Goal: Register for event/course

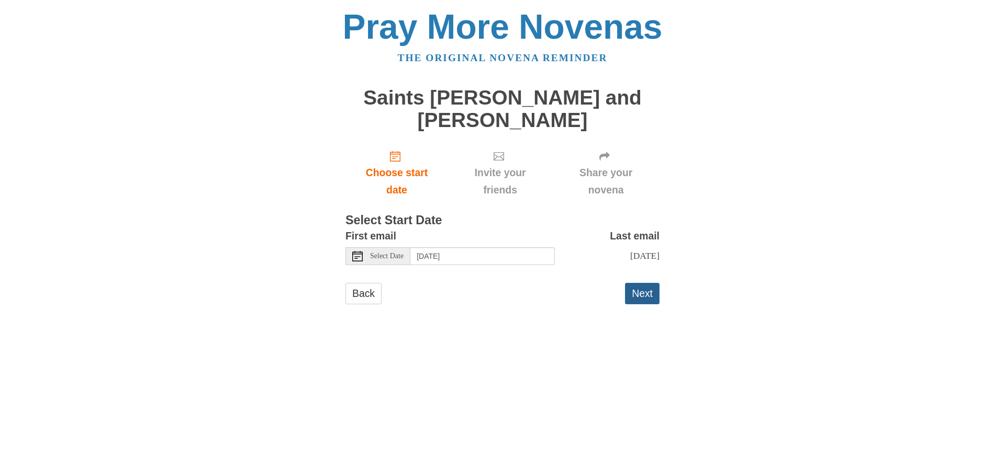
click at [644, 294] on button "Next" at bounding box center [642, 293] width 35 height 21
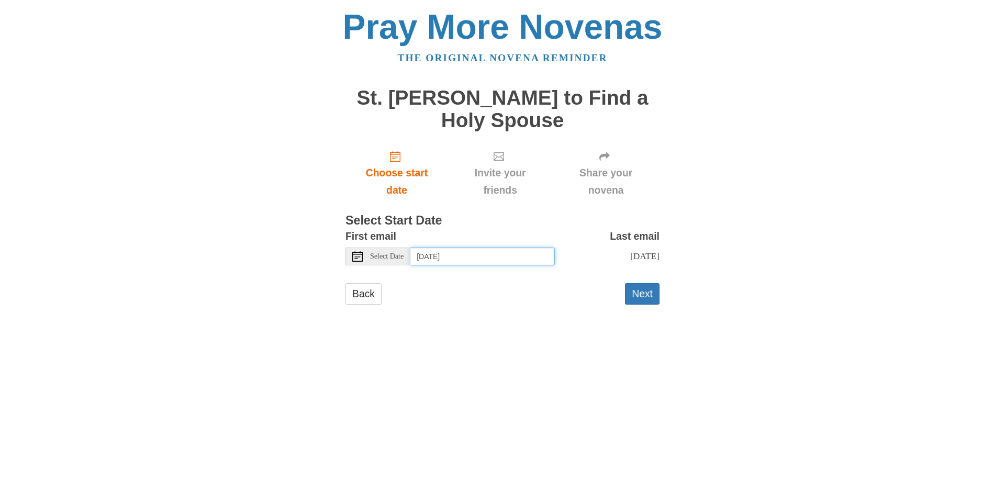
click at [521, 256] on input "[DATE]" at bounding box center [482, 256] width 144 height 18
click at [486, 252] on input "Friday, August 29th" at bounding box center [482, 256] width 144 height 18
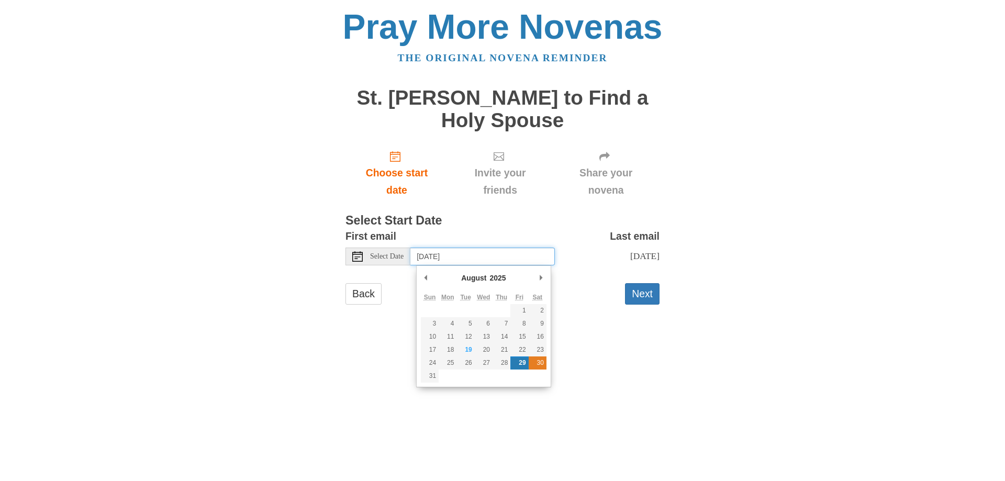
type input "Saturday, August 30th"
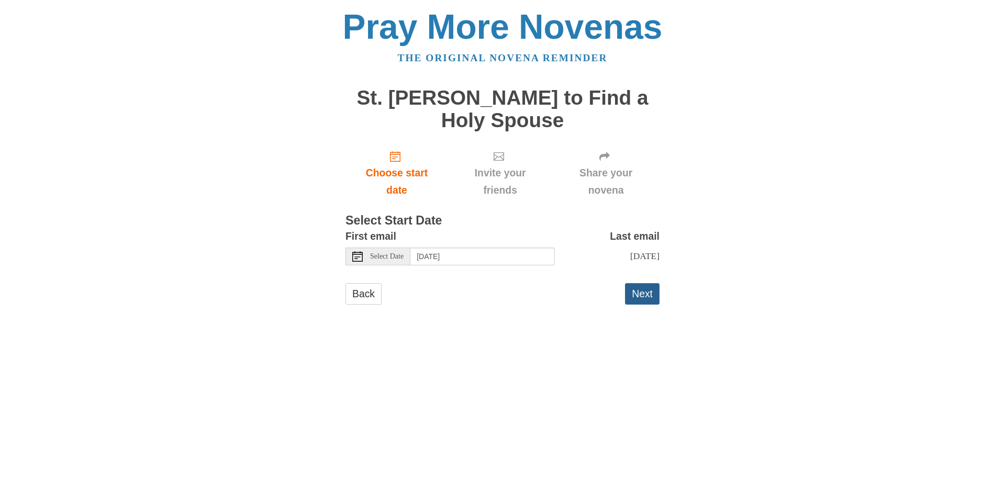
click at [645, 305] on button "Next" at bounding box center [642, 293] width 35 height 21
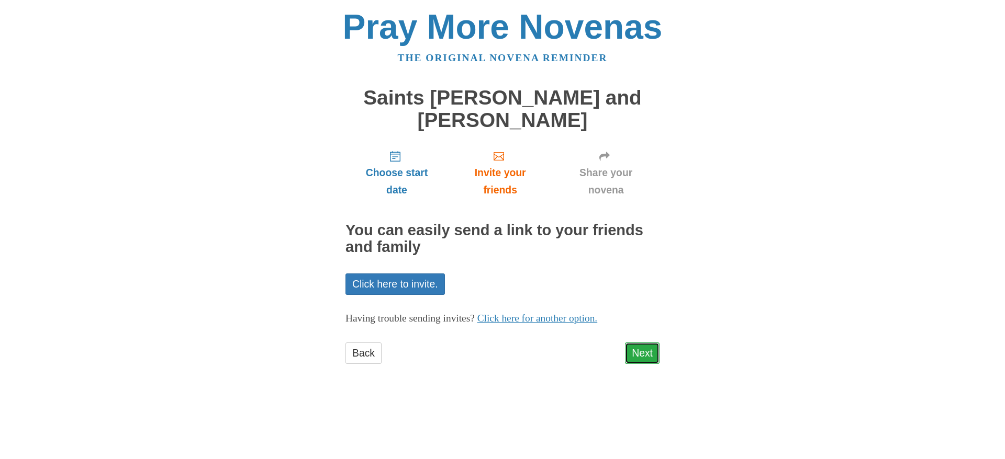
click at [647, 351] on link "Next" at bounding box center [642, 353] width 35 height 21
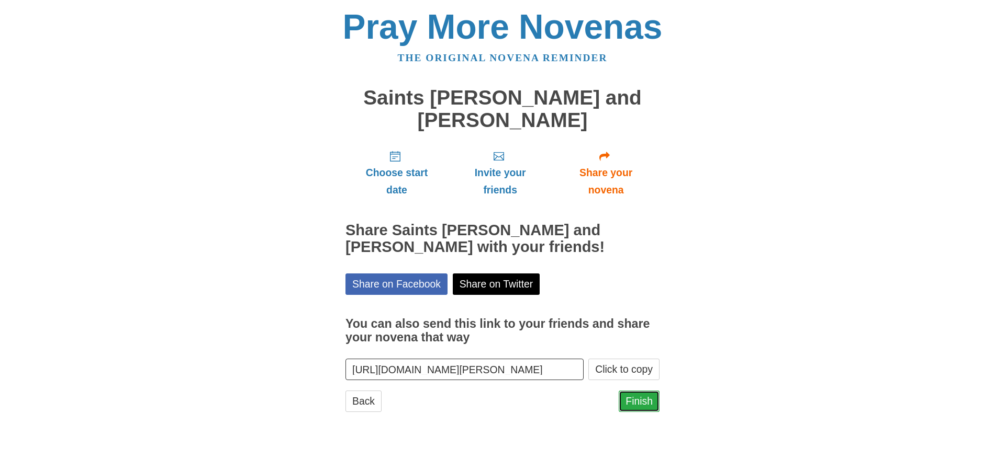
click at [641, 402] on link "Finish" at bounding box center [638, 401] width 41 height 21
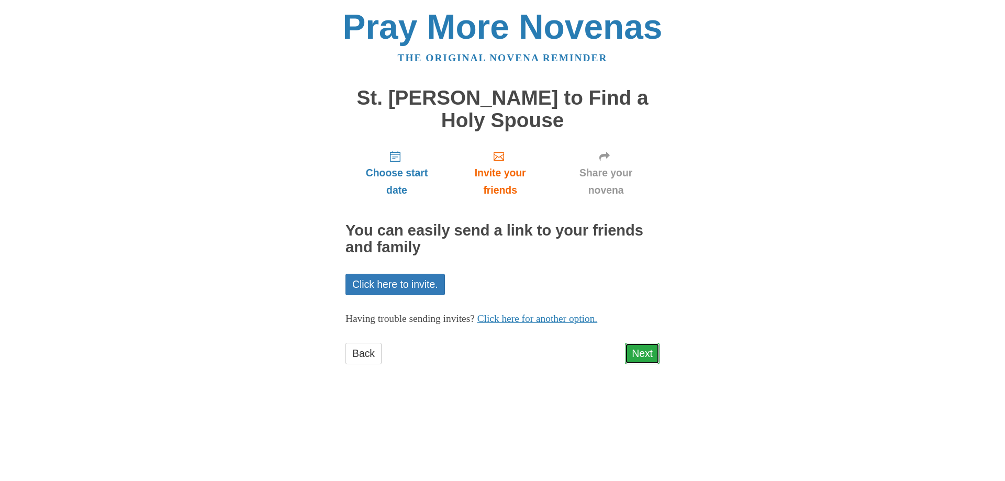
click at [648, 355] on link "Next" at bounding box center [642, 353] width 35 height 21
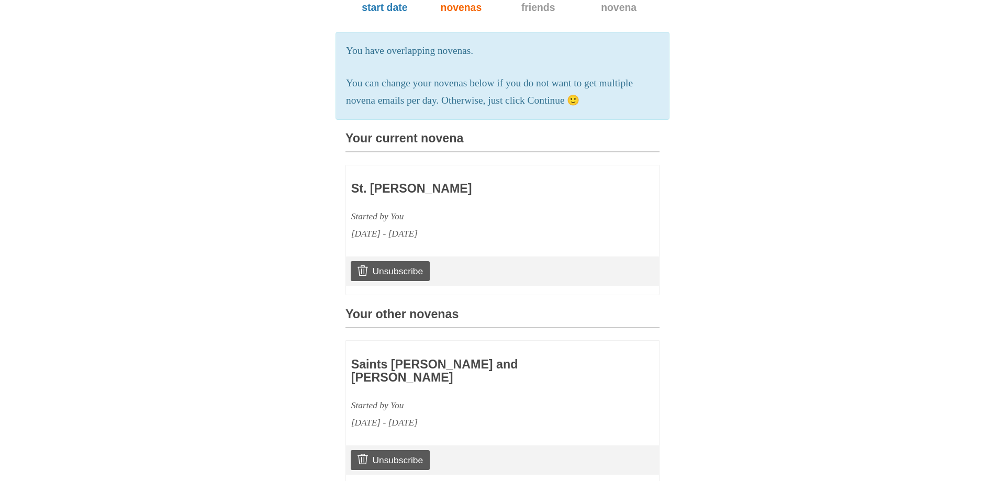
scroll to position [213, 0]
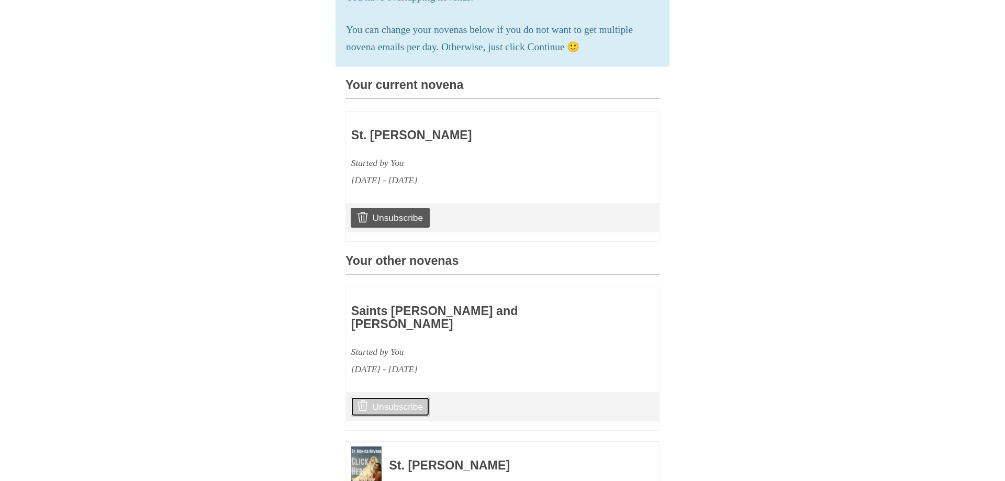
click at [400, 408] on link "Unsubscribe" at bounding box center [390, 407] width 79 height 20
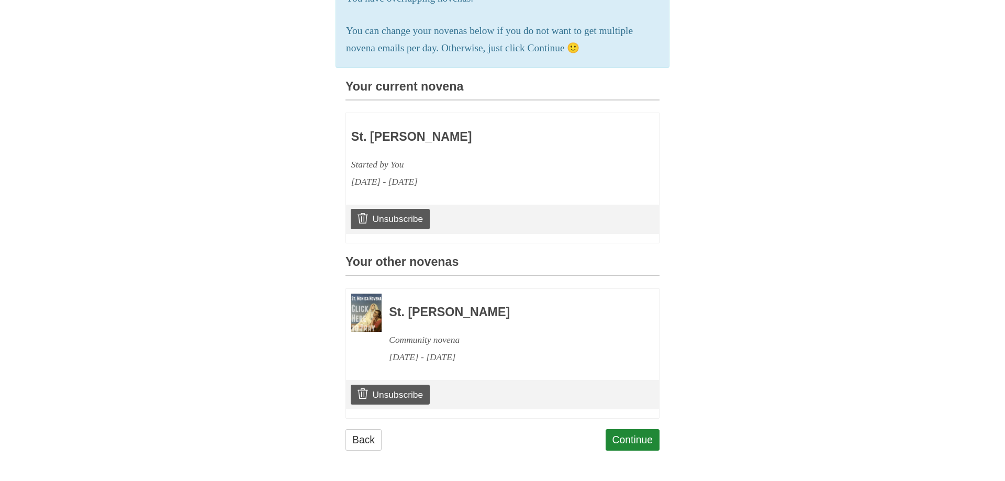
scroll to position [279, 0]
click at [416, 393] on link "Unsubscribe" at bounding box center [390, 395] width 79 height 20
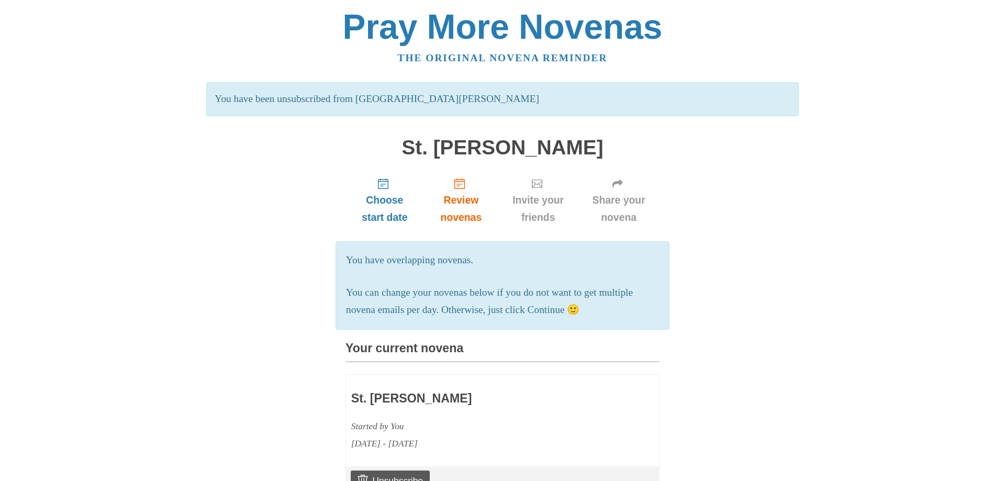
scroll to position [279, 0]
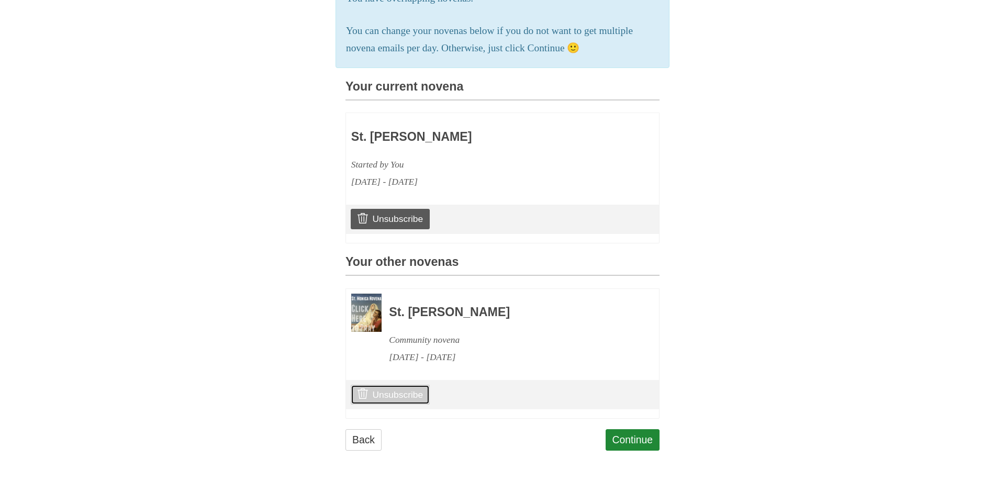
click at [391, 394] on link "Unsubscribe" at bounding box center [390, 395] width 79 height 20
click at [630, 438] on link "Continue" at bounding box center [632, 439] width 54 height 21
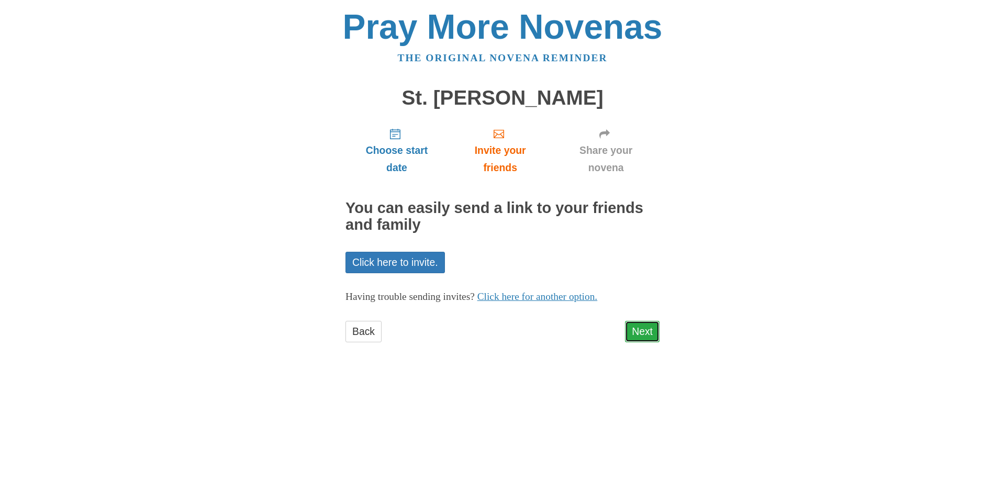
click at [640, 332] on link "Next" at bounding box center [642, 331] width 35 height 21
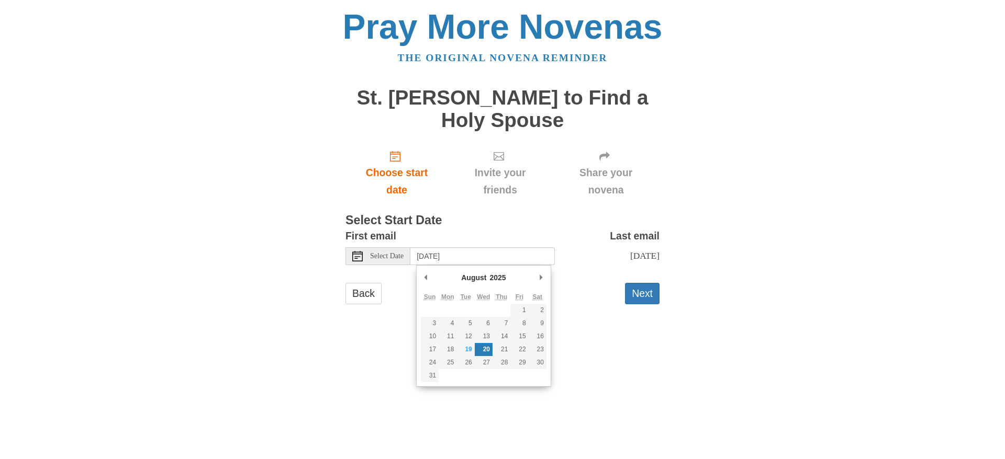
click at [532, 258] on input "Wednesday, August 20th" at bounding box center [482, 256] width 144 height 18
type input "Saturday, August 30th"
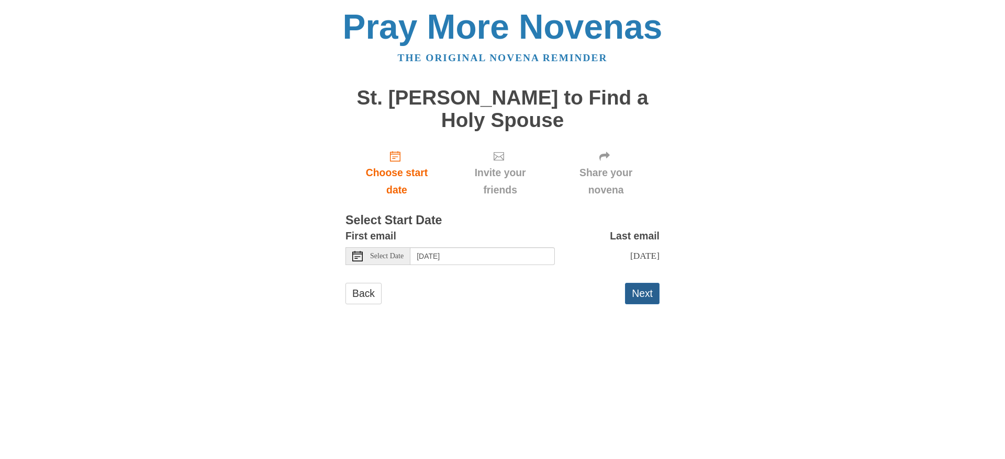
click at [638, 303] on button "Next" at bounding box center [642, 293] width 35 height 21
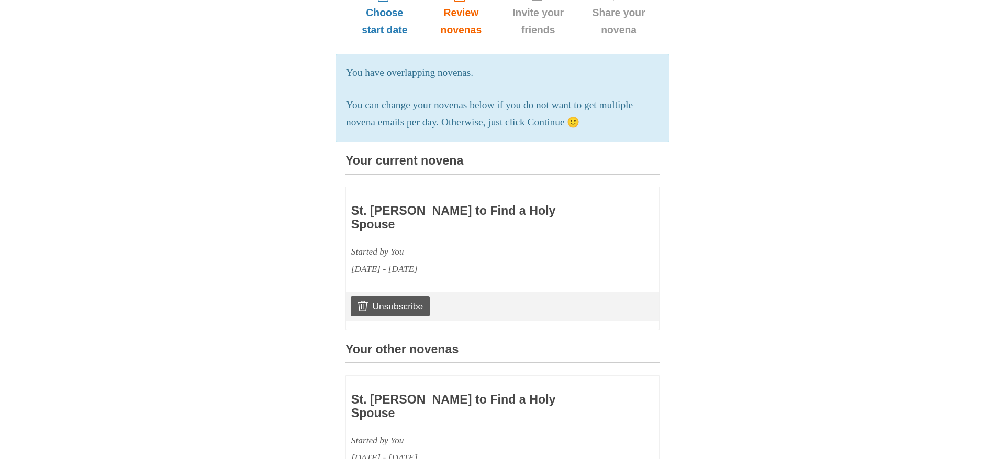
scroll to position [267, 0]
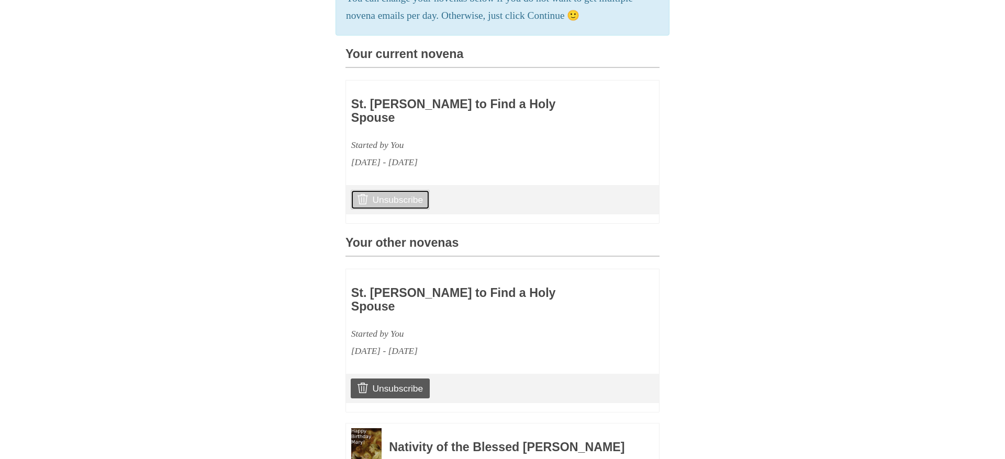
click at [388, 202] on link "Unsubscribe" at bounding box center [390, 200] width 79 height 20
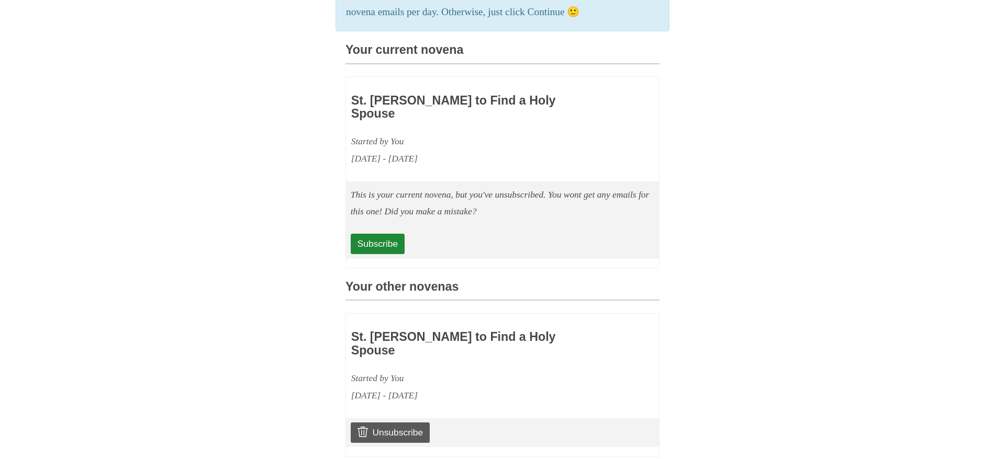
scroll to position [525, 0]
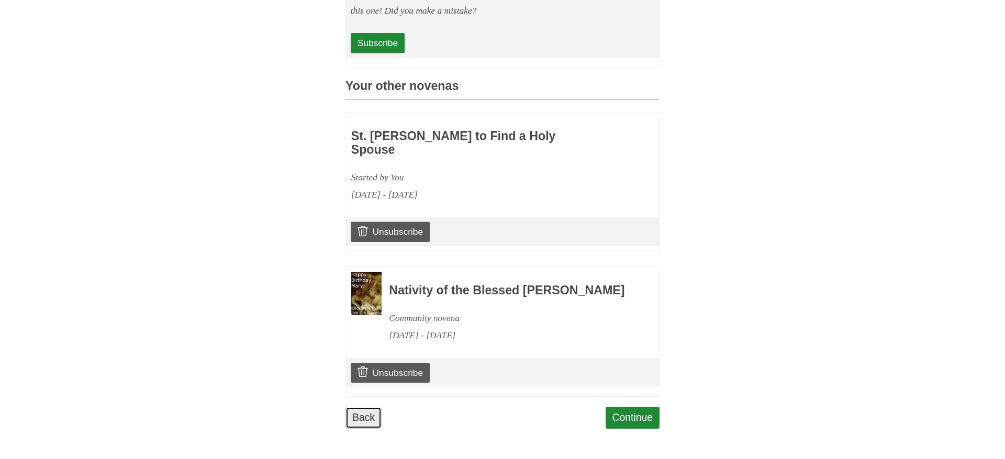
click at [360, 419] on link "Back" at bounding box center [363, 417] width 36 height 21
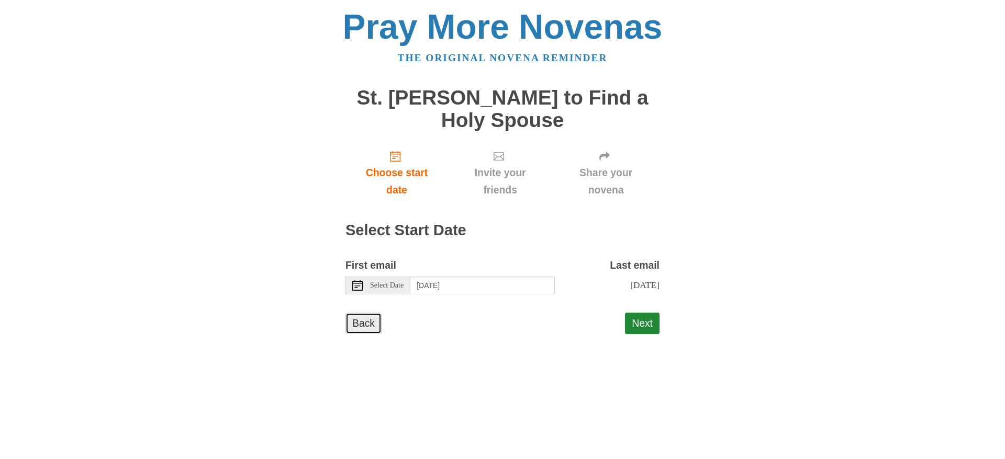
click at [368, 334] on link "Back" at bounding box center [363, 323] width 36 height 21
